Goal: Task Accomplishment & Management: Use online tool/utility

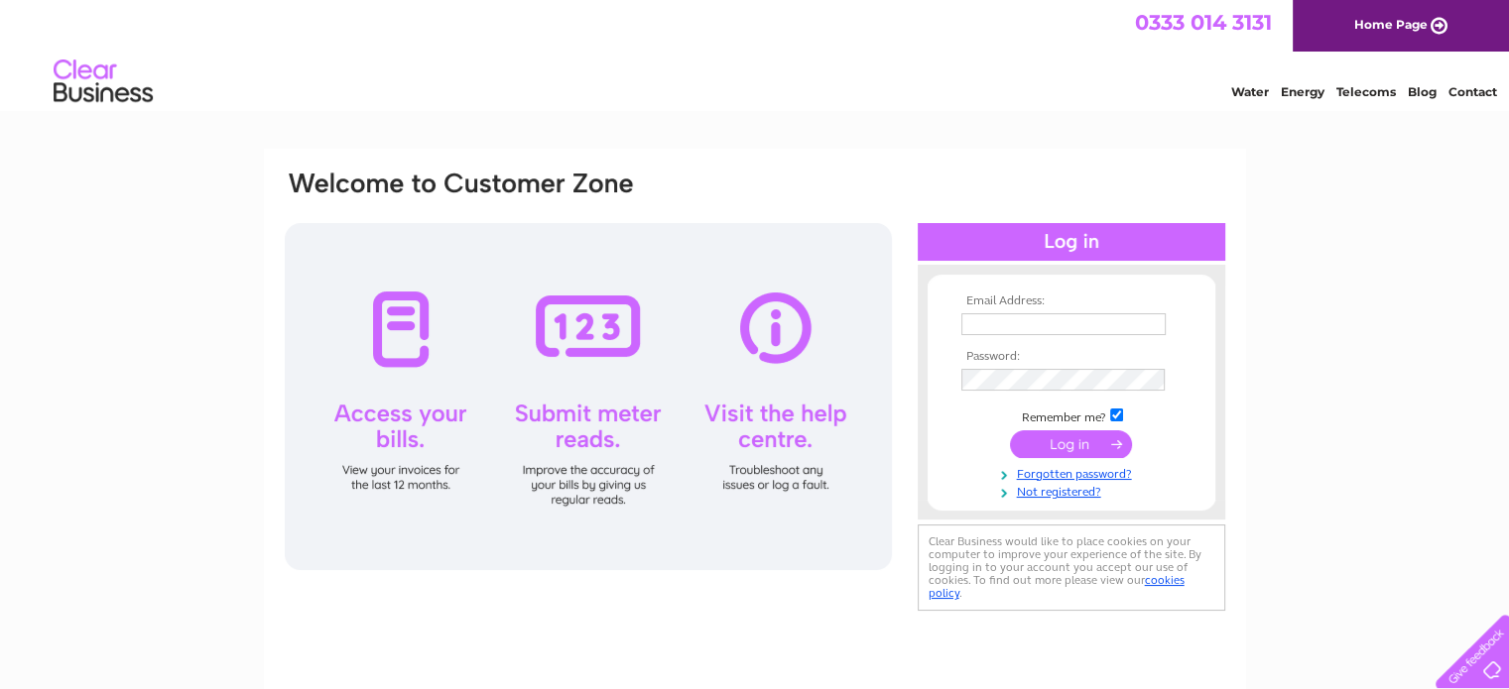
click at [1020, 316] on input "text" at bounding box center [1063, 324] width 204 height 22
type input "reservations@cairnhotelbathgate.net"
click at [1052, 436] on input "submit" at bounding box center [1071, 445] width 122 height 28
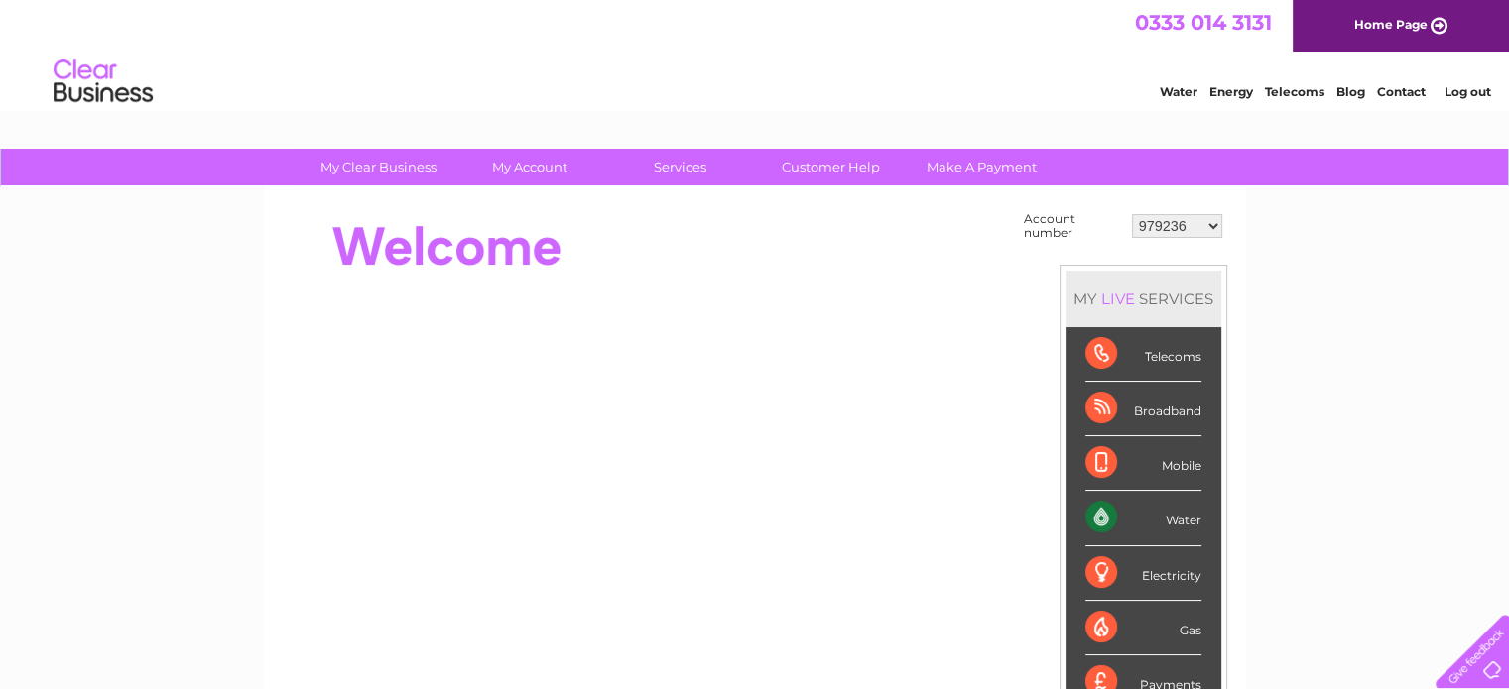
click at [1213, 223] on select "979236 989531 989532 989533 1126608 1142314 30280968 30306267 30308410" at bounding box center [1177, 226] width 90 height 24
select select "1126608"
click at [1132, 214] on select "979236 989531 989532 989533 1126608 1142314 30280968 30306267 30308410" at bounding box center [1177, 226] width 90 height 24
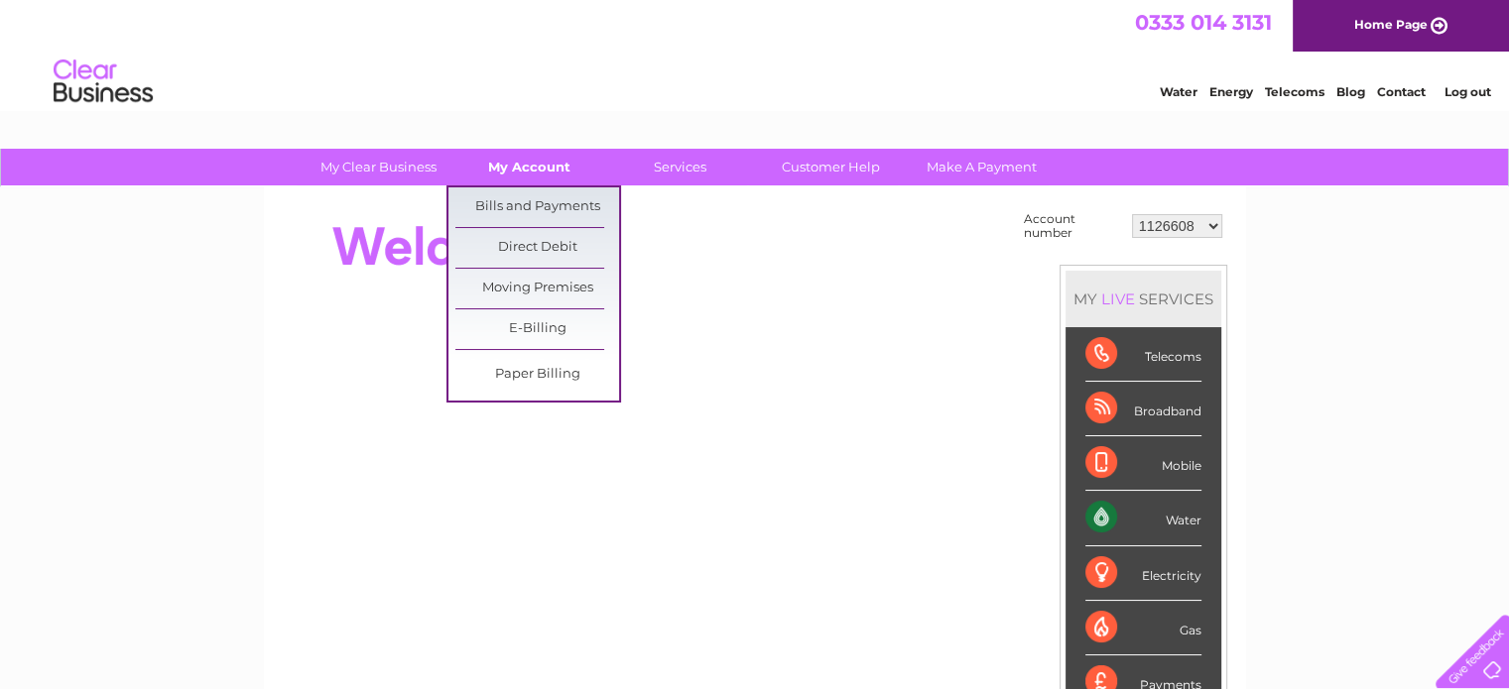
click at [531, 173] on link "My Account" at bounding box center [529, 167] width 164 height 37
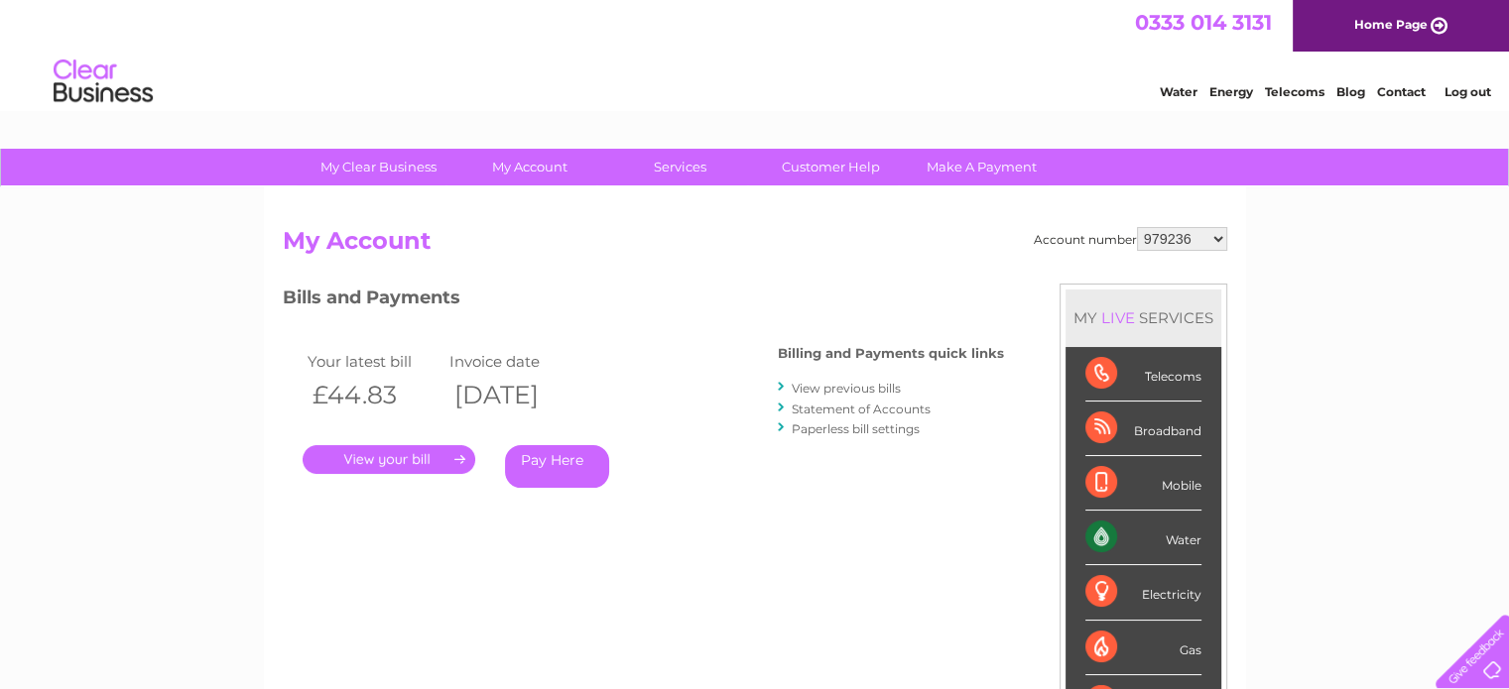
click at [1214, 241] on select "979236 989531 989532 989533 1126608 1142314 30280968 30306267 30308410" at bounding box center [1182, 239] width 90 height 24
select select "1126608"
click at [1137, 227] on select "979236 989531 989532 989533 1126608 1142314 30280968 30306267 30308410" at bounding box center [1182, 239] width 90 height 24
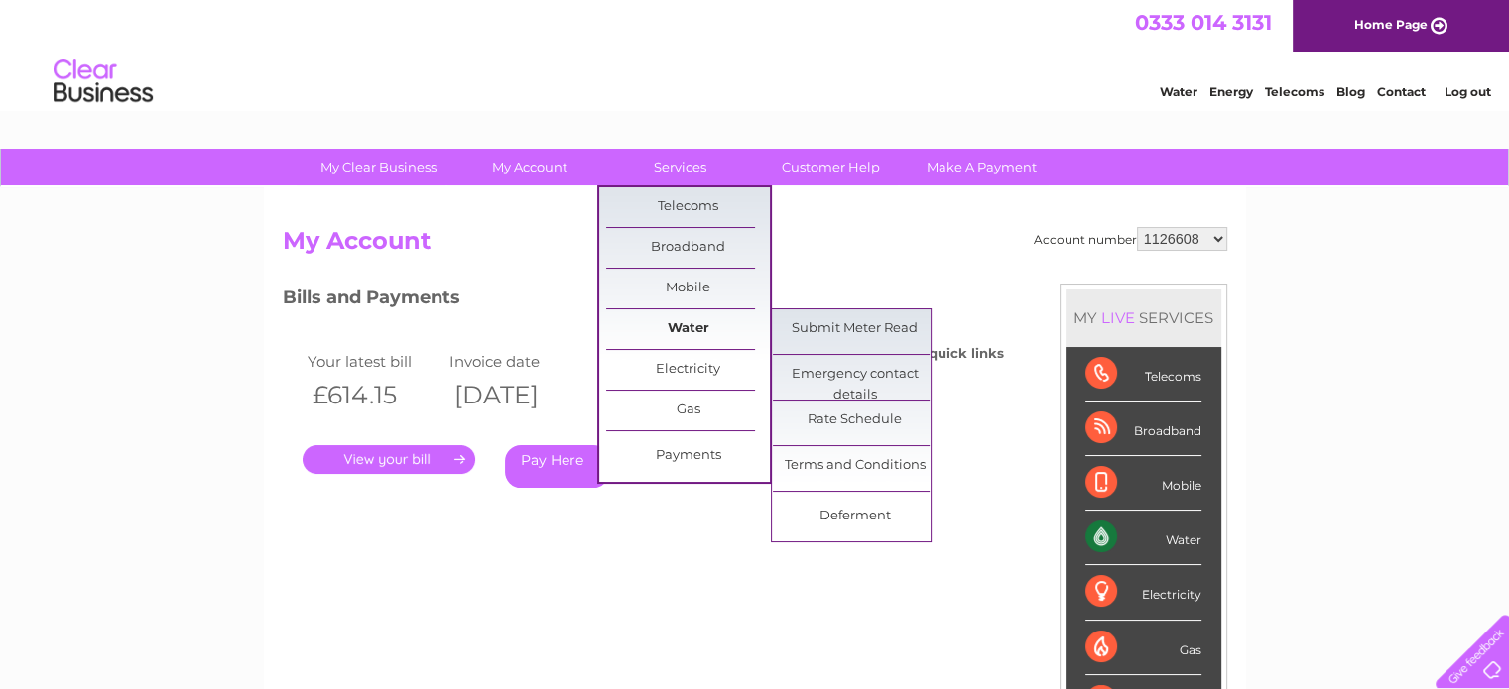
click at [687, 325] on link "Water" at bounding box center [688, 330] width 164 height 40
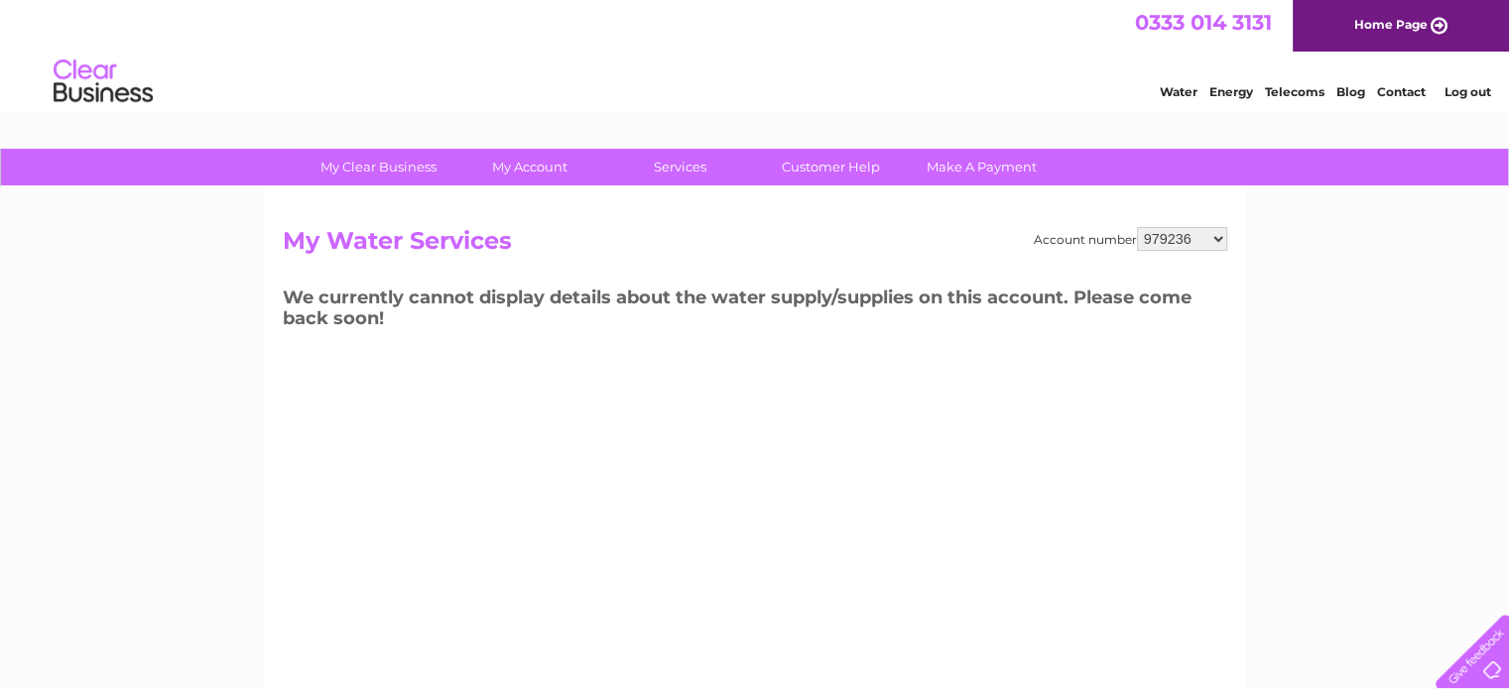
click at [1222, 235] on select "979236 989531 989532 989533 1126608 1142314 30280968 30306267 30308410" at bounding box center [1182, 239] width 90 height 24
select select "1126608"
click at [1137, 227] on select "979236 989531 989532 989533 1126608 1142314 30280968 30306267 30308410" at bounding box center [1182, 239] width 90 height 24
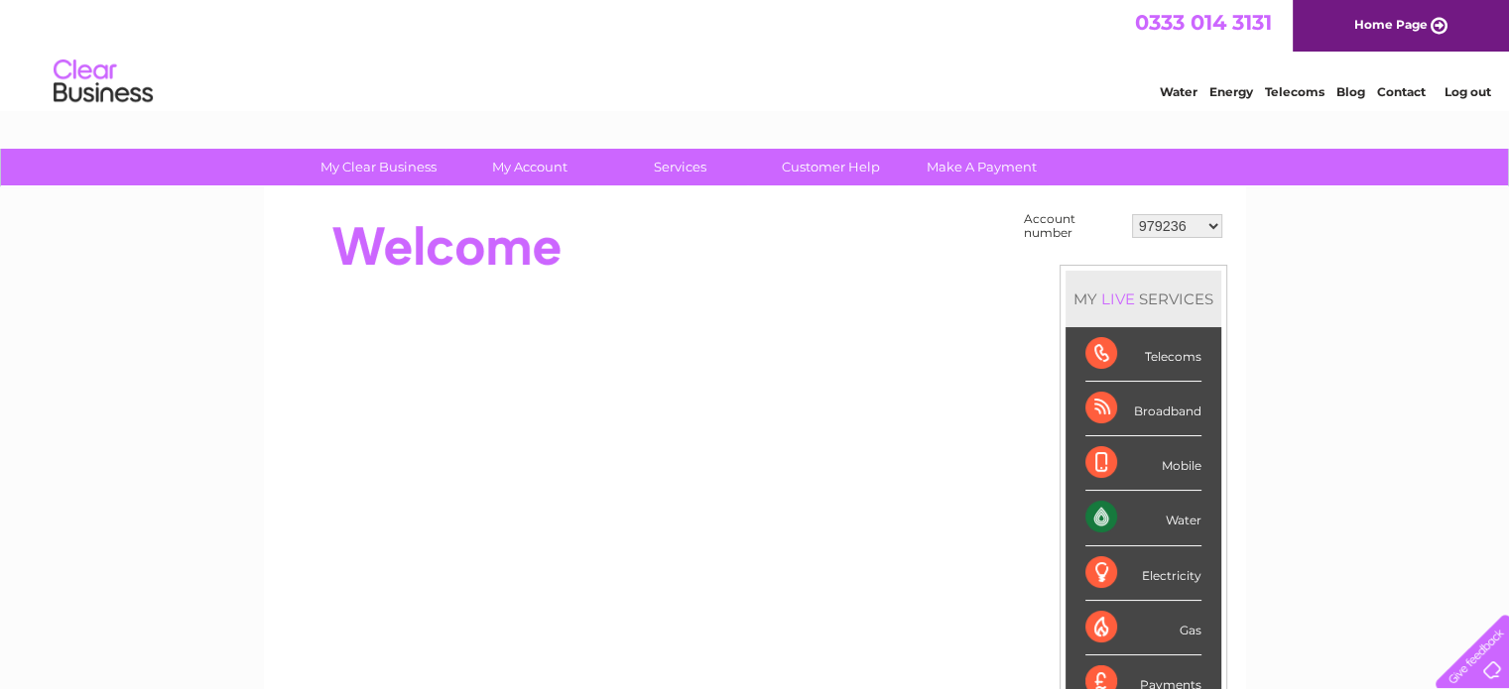
click at [1203, 229] on select "979236 989531 989532 989533 1126608 1142314 30280968 30306267 30308410" at bounding box center [1177, 226] width 90 height 24
select select "1126608"
click at [1132, 214] on select "979236 989531 989532 989533 1126608 1142314 30280968 30306267 30308410" at bounding box center [1177, 226] width 90 height 24
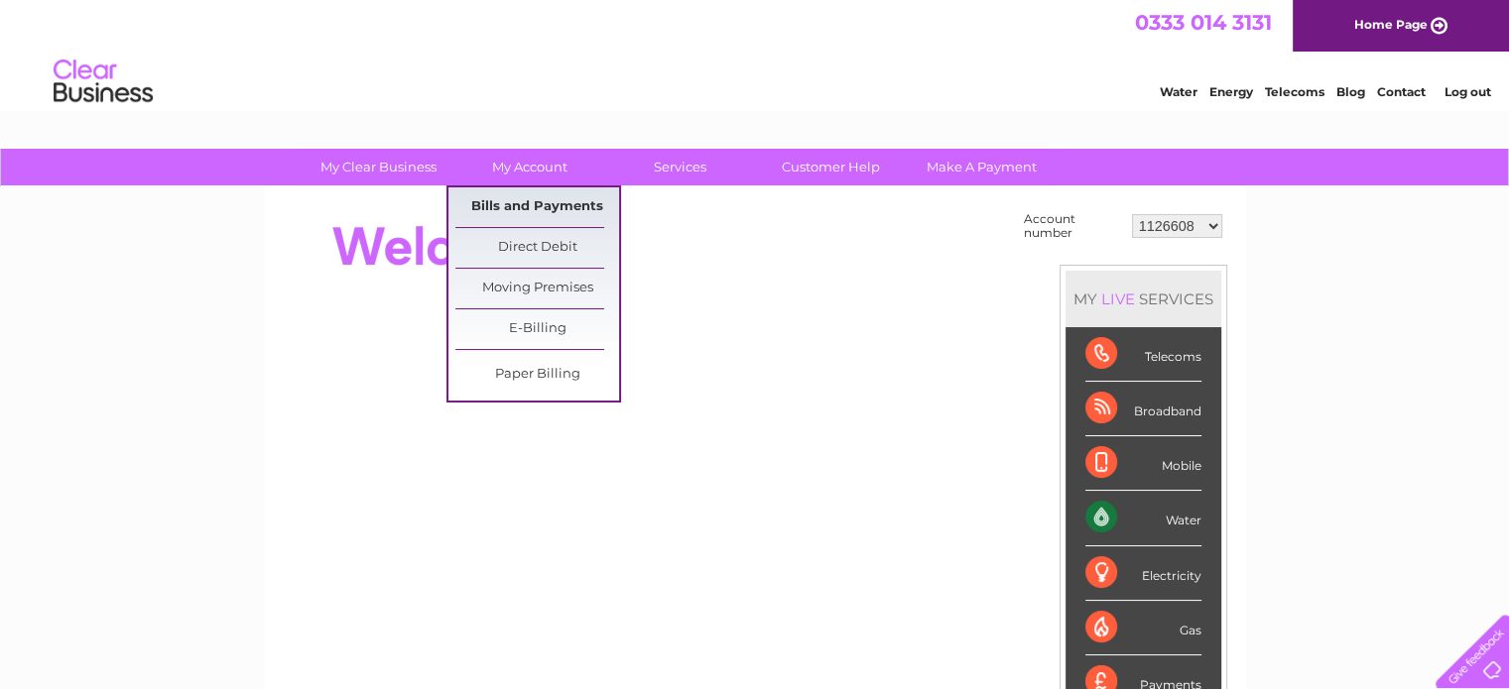
click at [508, 209] on link "Bills and Payments" at bounding box center [537, 207] width 164 height 40
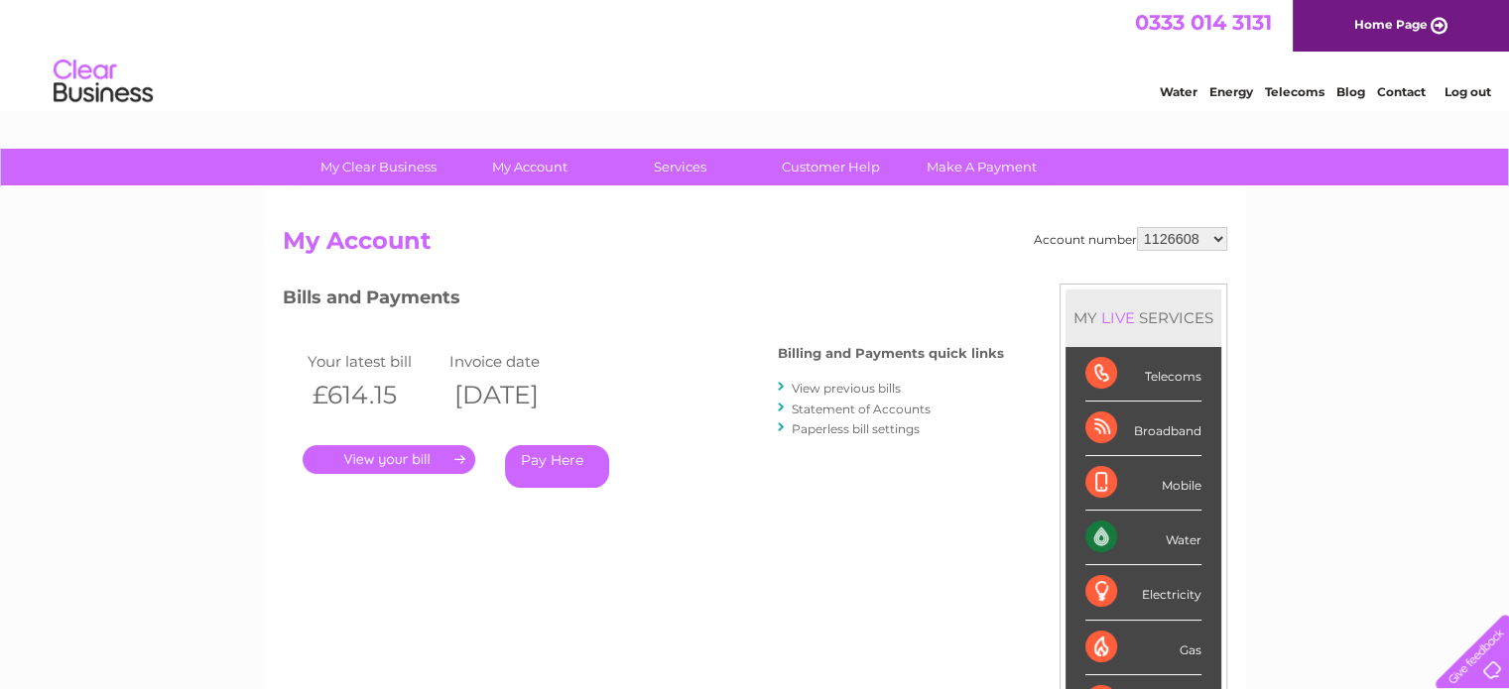
click at [374, 457] on link "." at bounding box center [389, 459] width 173 height 29
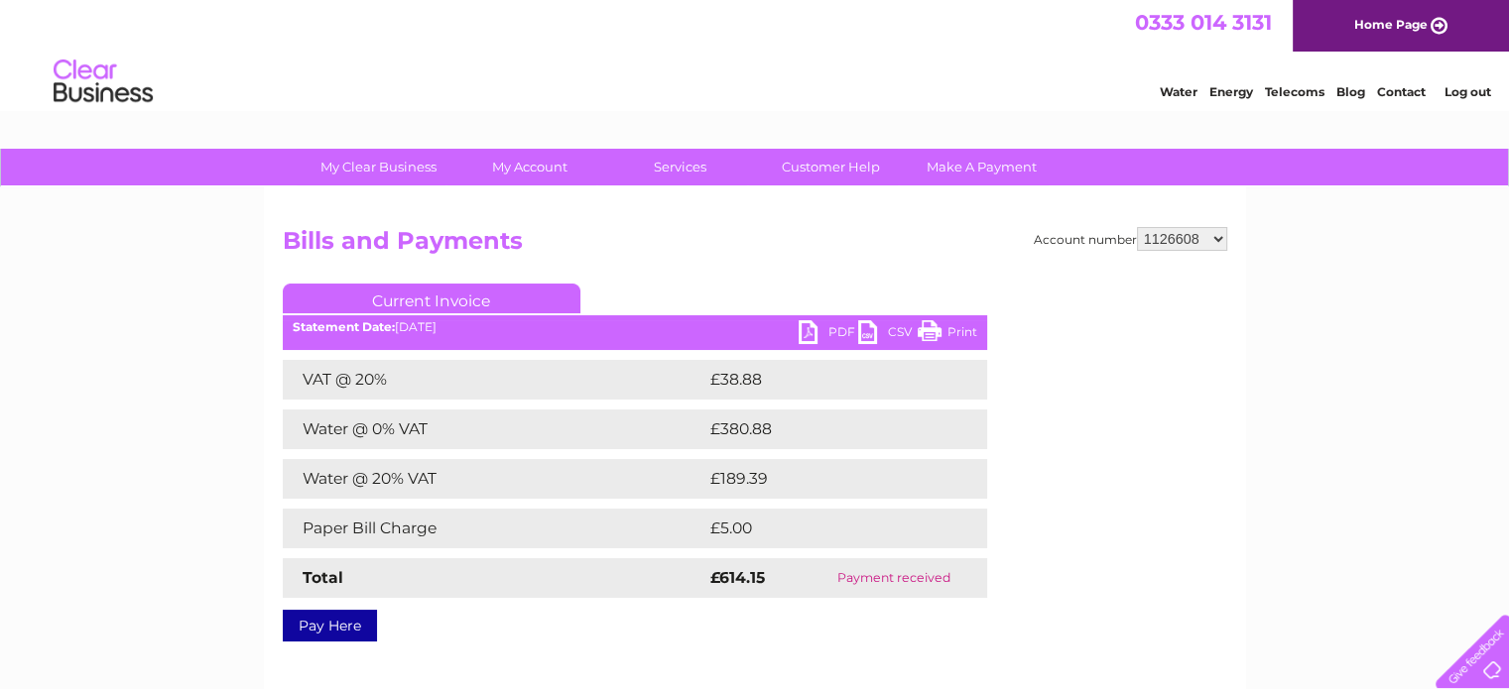
click at [836, 328] on link "PDF" at bounding box center [829, 334] width 60 height 29
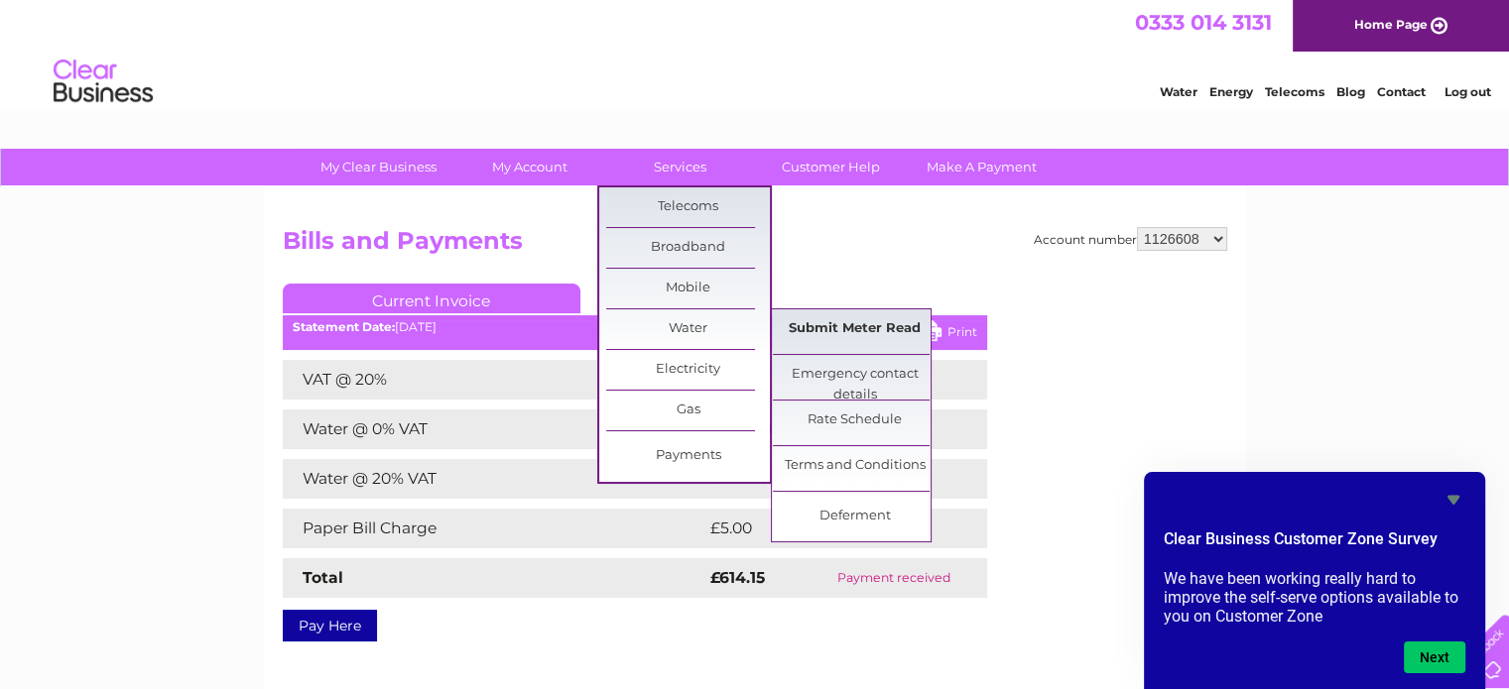
click at [857, 324] on link "Submit Meter Read" at bounding box center [855, 330] width 164 height 40
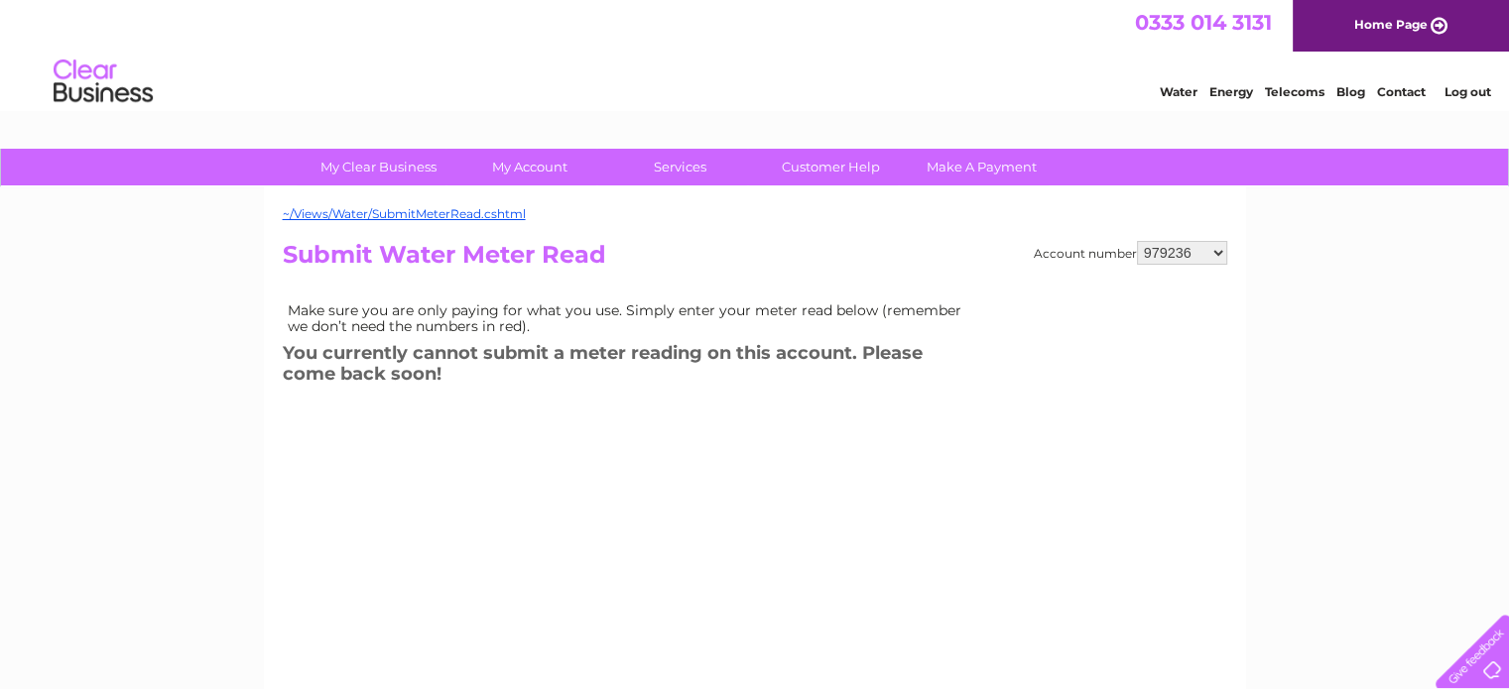
click at [1217, 249] on select "979236 989531 989532 989533 1126608 1142314 30280968 30306267 30308410" at bounding box center [1182, 253] width 90 height 24
select select "1126608"
click at [1137, 241] on select "979236 989531 989532 989533 1126608 1142314 30280968 30306267 30308410" at bounding box center [1182, 253] width 90 height 24
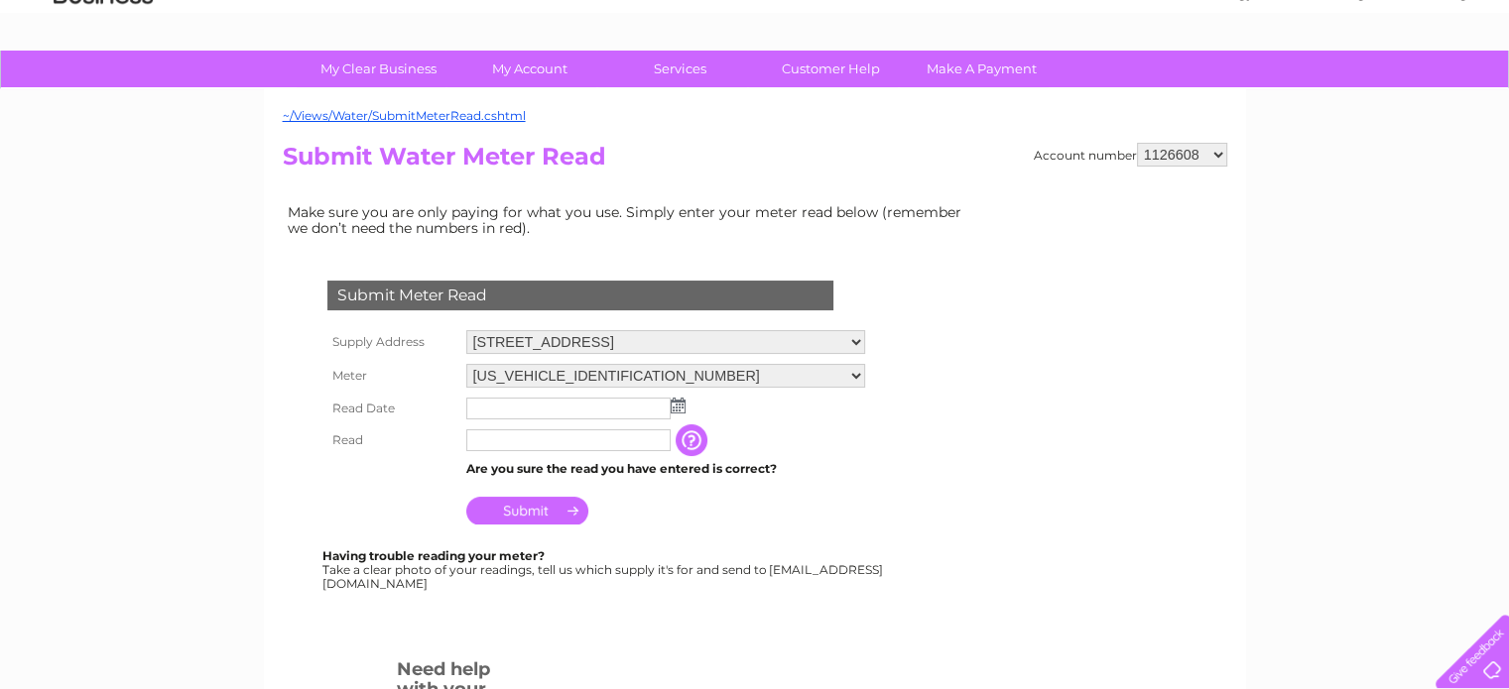
scroll to position [99, 0]
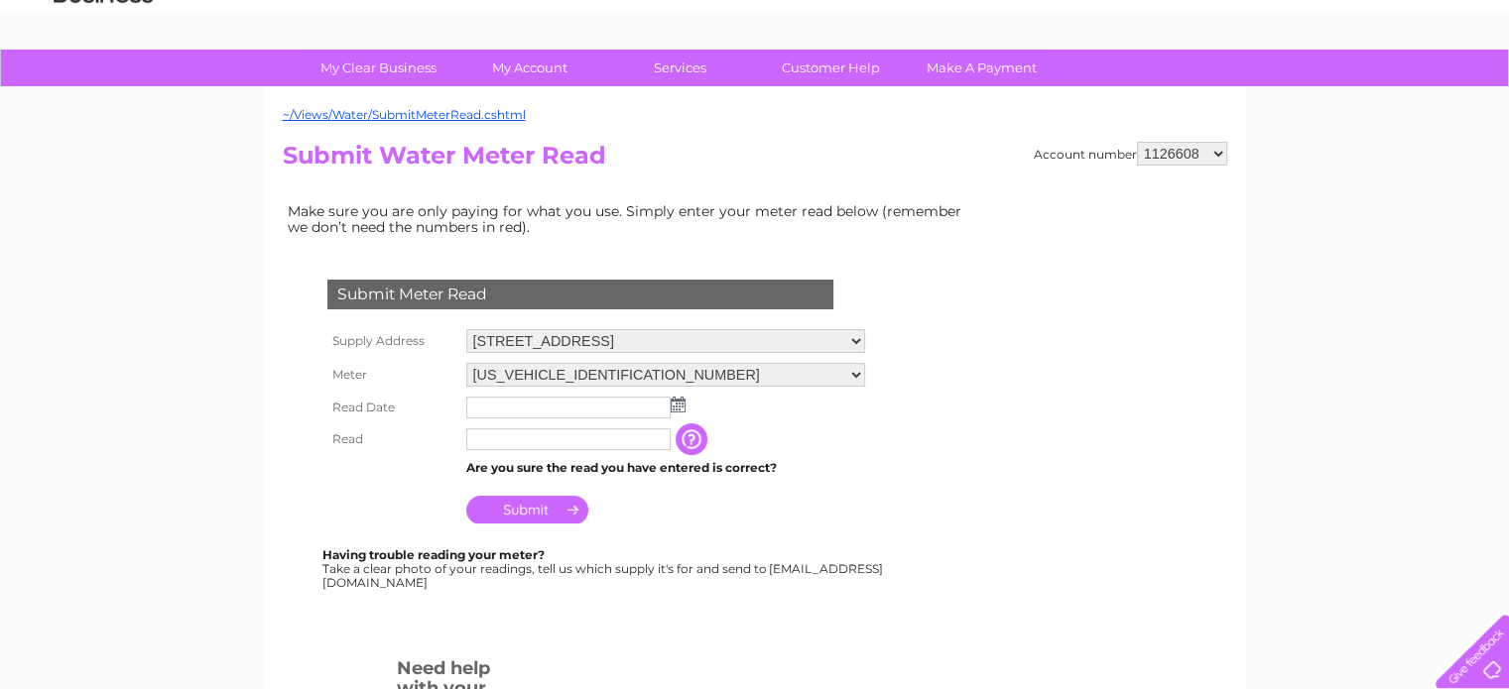
click at [674, 404] on img at bounding box center [678, 405] width 15 height 16
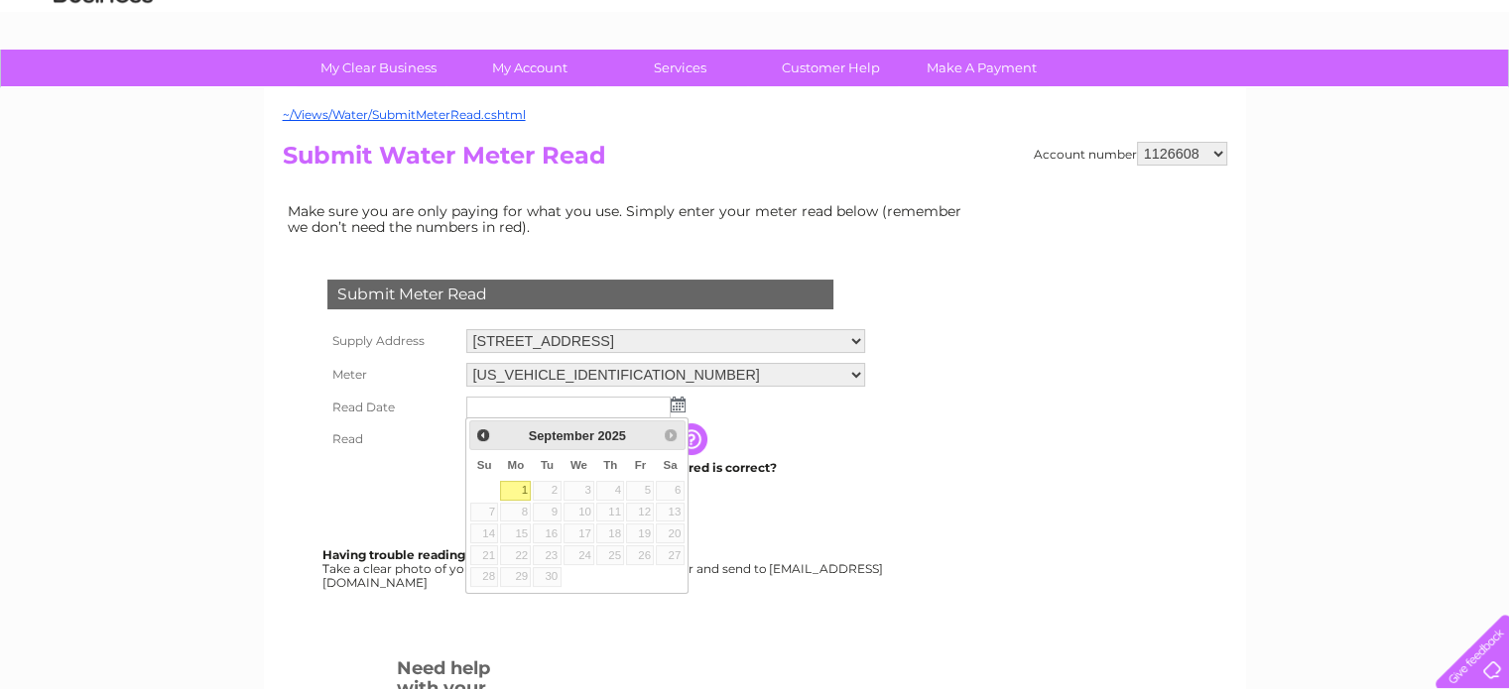
click at [521, 492] on link "1" at bounding box center [515, 491] width 31 height 20
type input "2025/09/01"
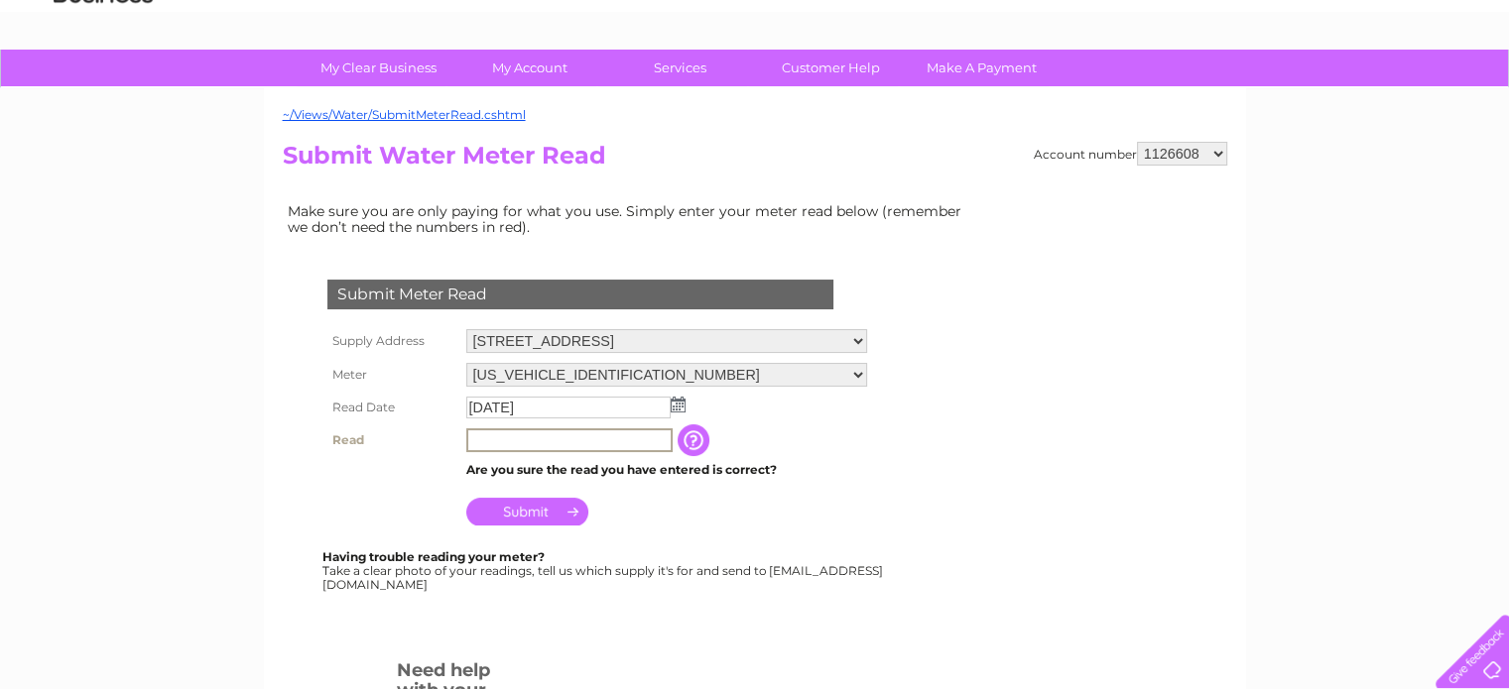
drag, startPoint x: 495, startPoint y: 437, endPoint x: 642, endPoint y: 410, distance: 149.4
click at [495, 437] on input "text" at bounding box center [569, 441] width 206 height 24
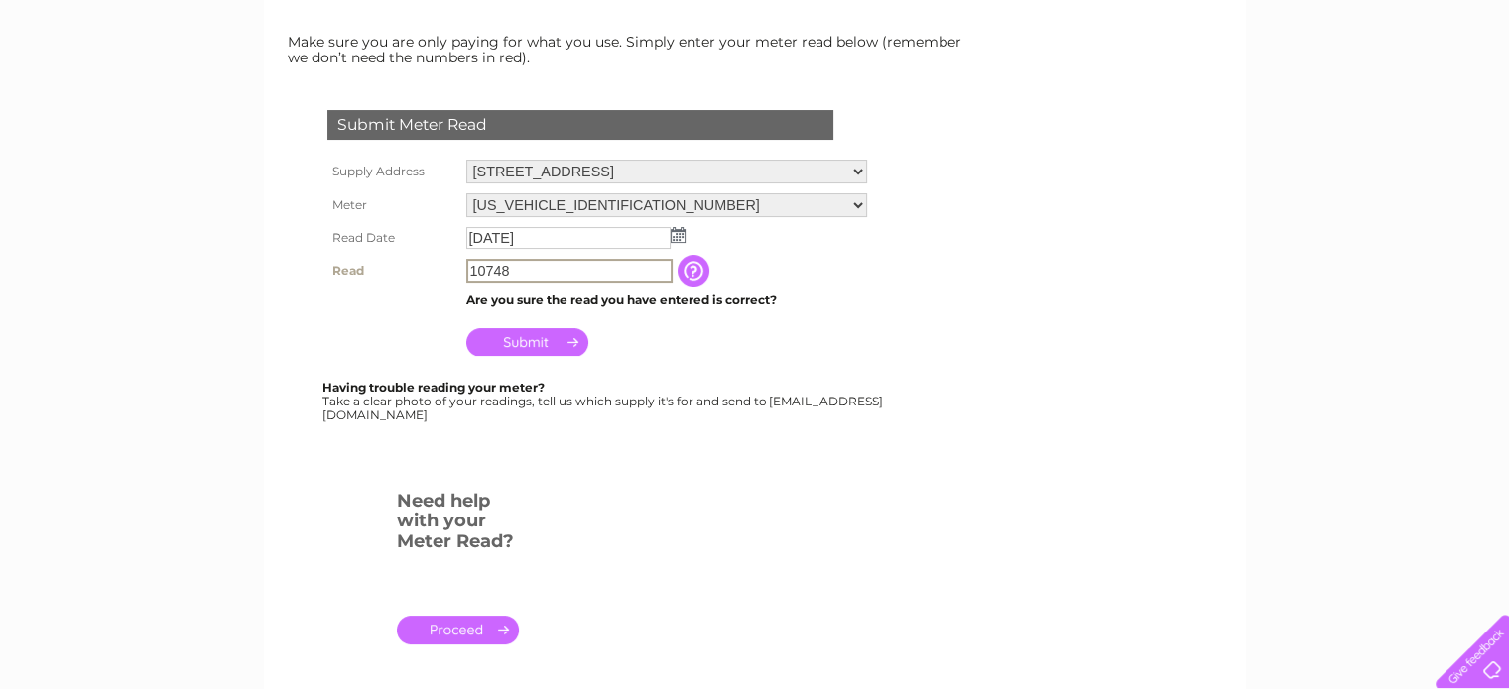
scroll to position [198, 0]
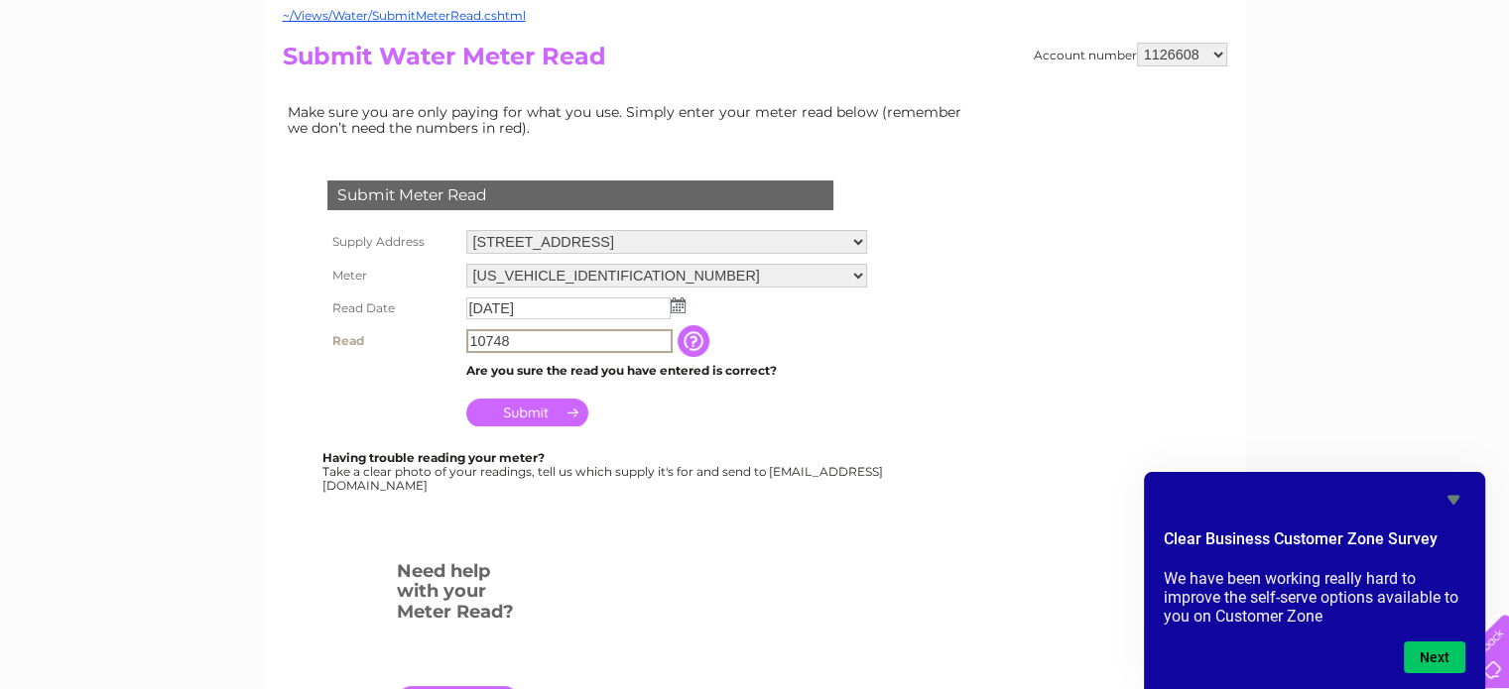
type input "10748"
click at [516, 409] on input "Submit" at bounding box center [527, 413] width 122 height 28
